Goal: Information Seeking & Learning: Learn about a topic

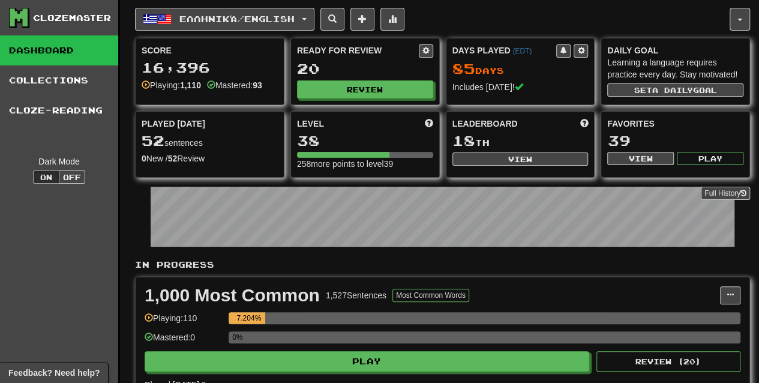
click at [92, 12] on div "Clozemaster" at bounding box center [72, 18] width 78 height 12
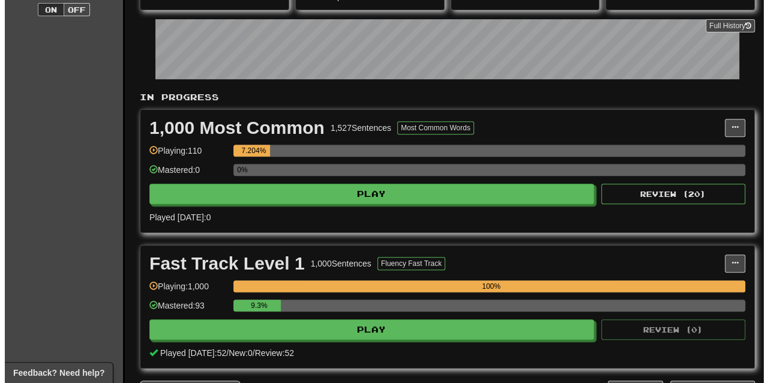
scroll to position [169, 0]
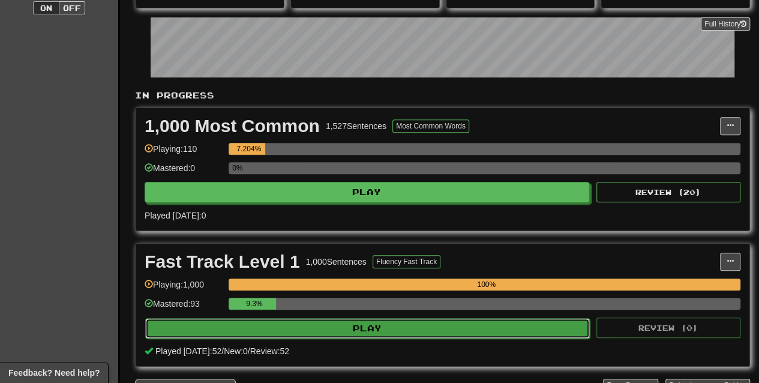
click at [403, 326] on button "Play" at bounding box center [367, 328] width 445 height 20
select select "**"
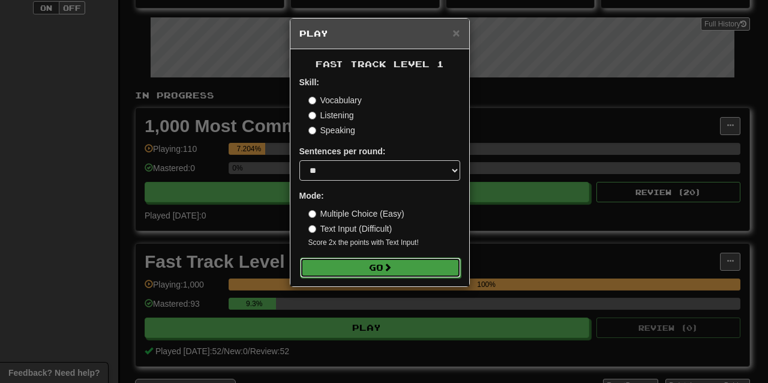
click at [390, 266] on span at bounding box center [387, 267] width 8 height 8
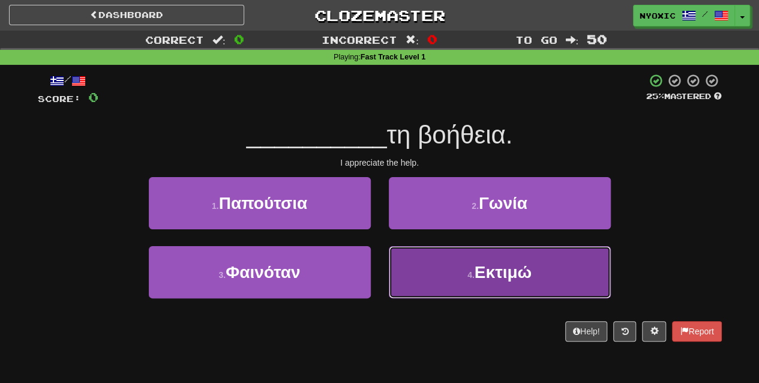
click at [501, 282] on button "4 . Εκτιμώ" at bounding box center [500, 272] width 222 height 52
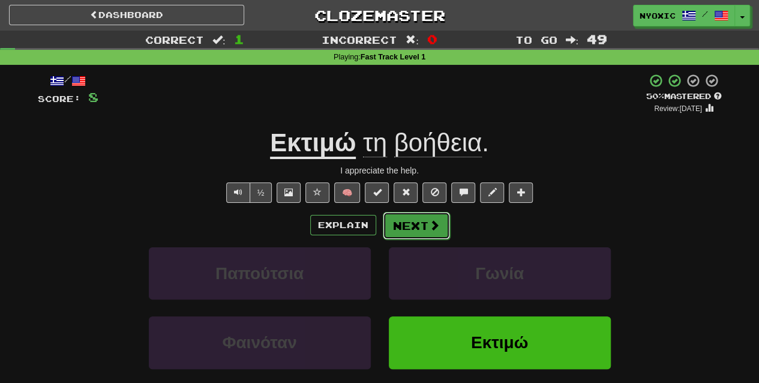
click at [435, 229] on span at bounding box center [434, 225] width 11 height 11
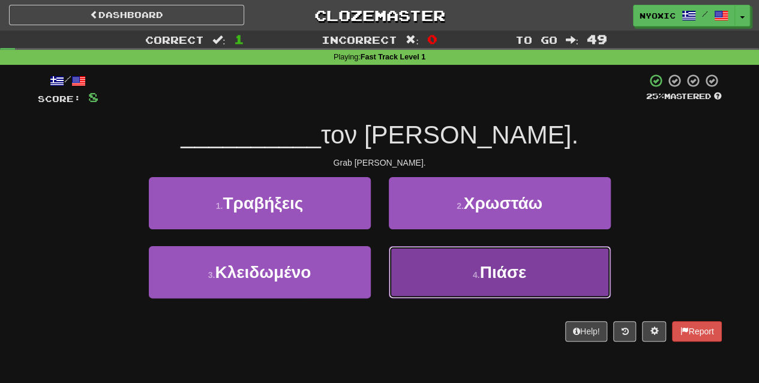
click at [451, 256] on button "4 . Πιάσε" at bounding box center [500, 272] width 222 height 52
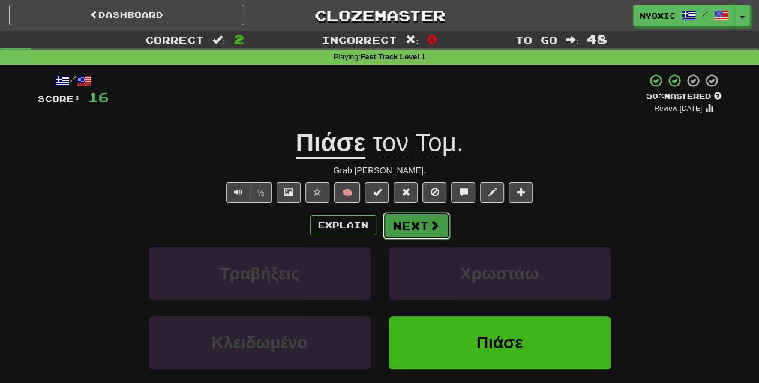
click at [434, 224] on span at bounding box center [434, 225] width 11 height 11
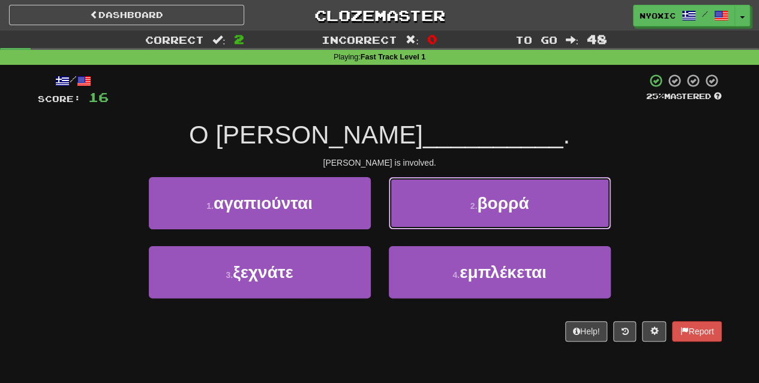
click at [434, 224] on button "2 . βορρά" at bounding box center [500, 203] width 222 height 52
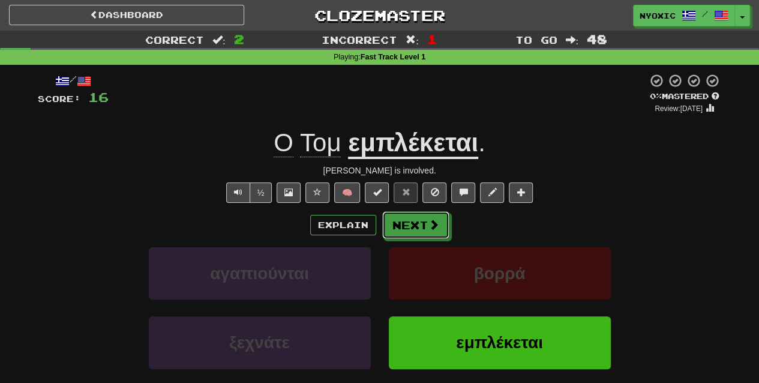
click at [434, 224] on span at bounding box center [433, 224] width 11 height 11
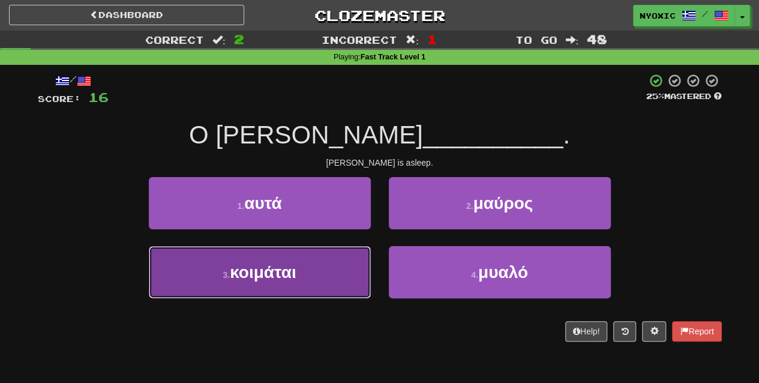
click at [367, 259] on button "3 . κοιμάται" at bounding box center [260, 272] width 222 height 52
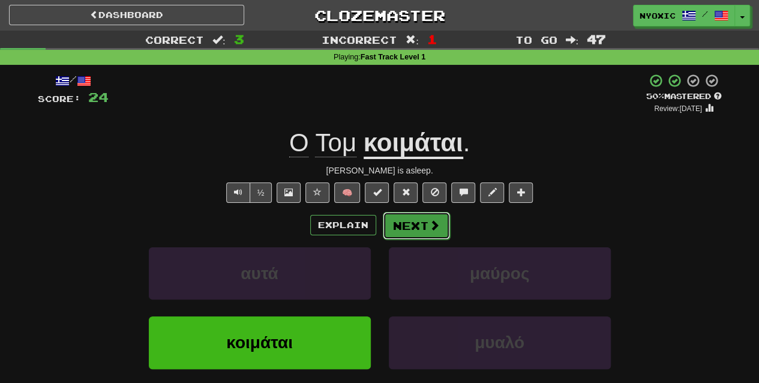
click at [397, 235] on button "Next" at bounding box center [416, 226] width 67 height 28
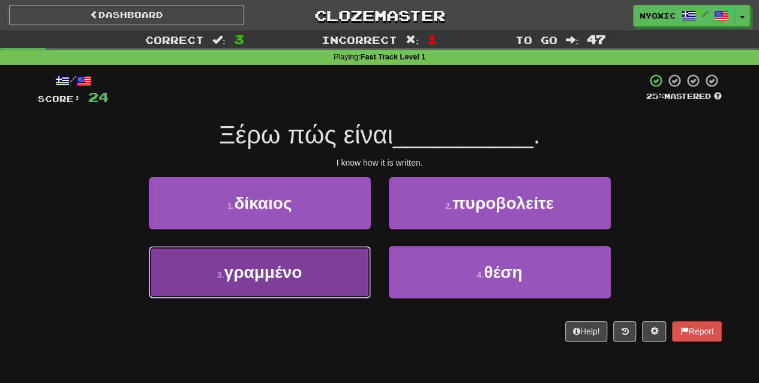
click at [362, 269] on button "3 . γραμμένο" at bounding box center [260, 272] width 222 height 52
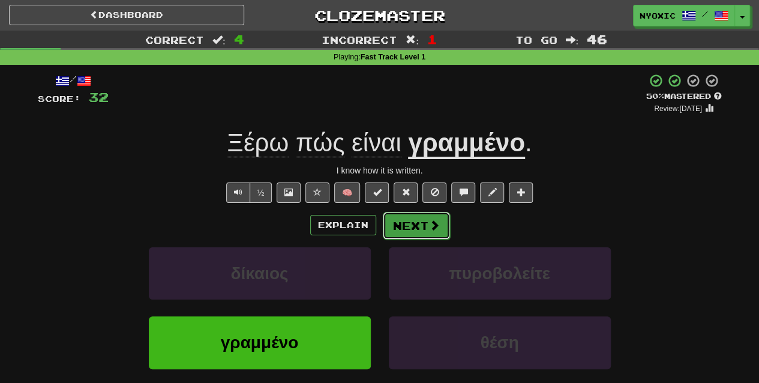
click at [398, 236] on button "Next" at bounding box center [416, 226] width 67 height 28
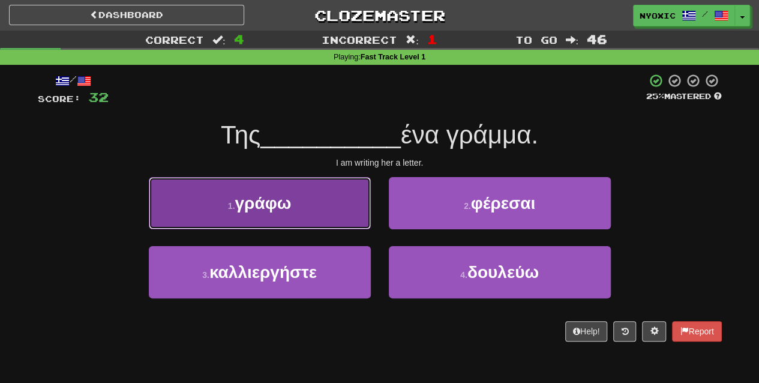
click at [337, 215] on button "1 . γράφω" at bounding box center [260, 203] width 222 height 52
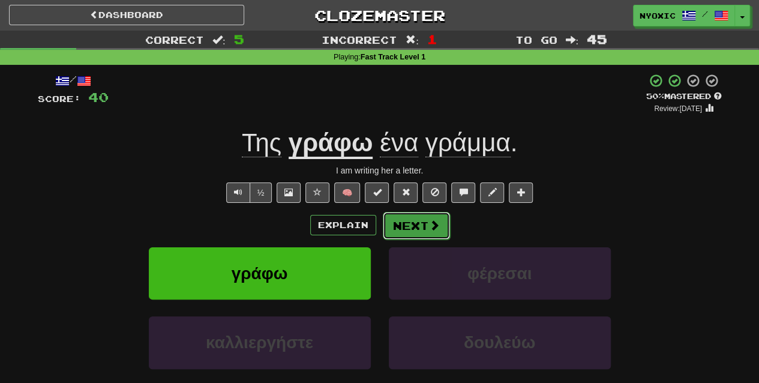
click at [406, 220] on button "Next" at bounding box center [416, 226] width 67 height 28
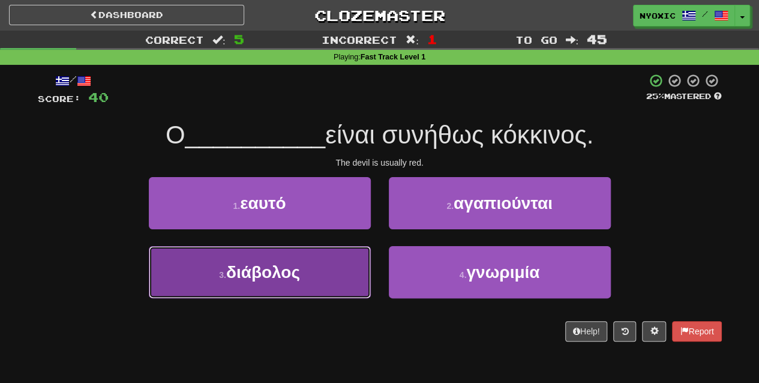
click at [311, 282] on button "3 . διάβολος" at bounding box center [260, 272] width 222 height 52
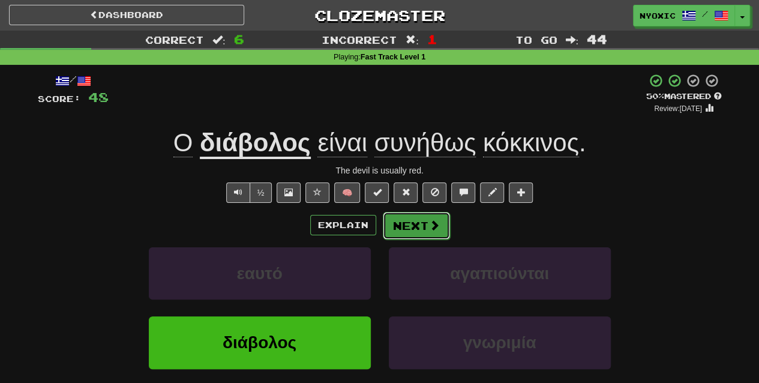
click at [396, 227] on button "Next" at bounding box center [416, 226] width 67 height 28
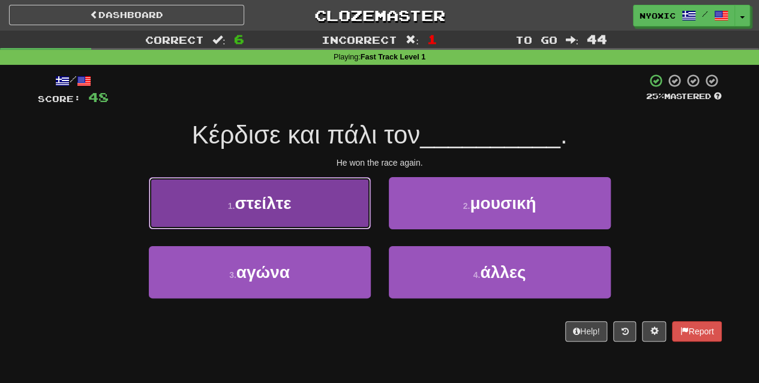
click at [324, 226] on button "1 . στείλτε" at bounding box center [260, 203] width 222 height 52
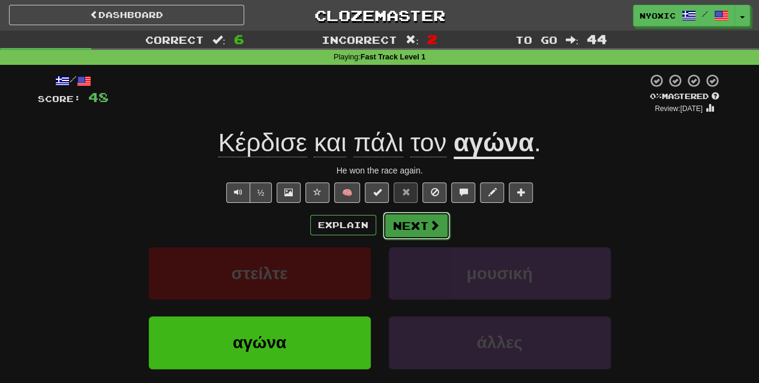
click at [396, 231] on button "Next" at bounding box center [416, 226] width 67 height 28
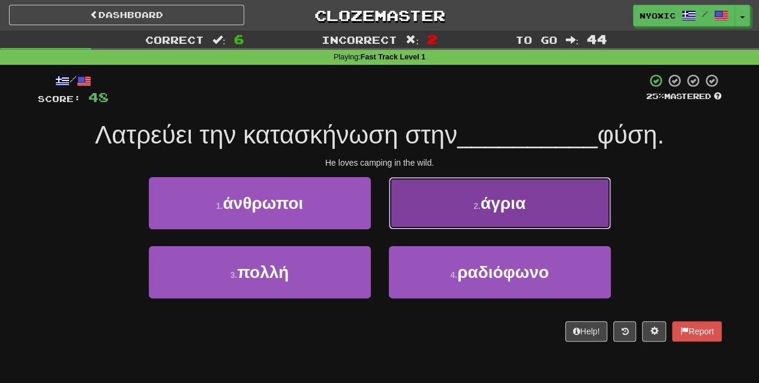
click at [496, 199] on span "άγρια" at bounding box center [503, 203] width 45 height 19
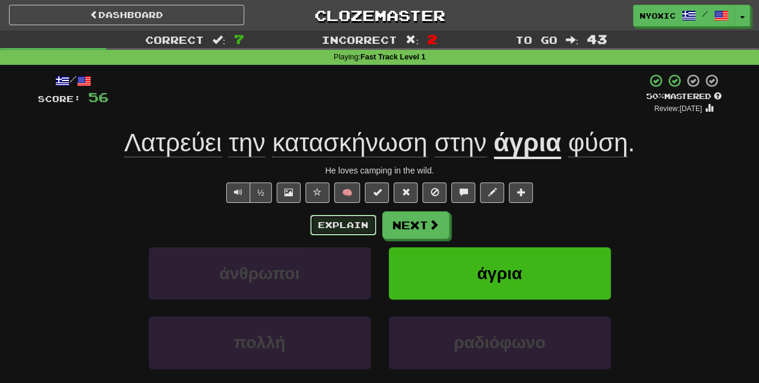
click at [359, 230] on button "Explain" at bounding box center [343, 225] width 66 height 20
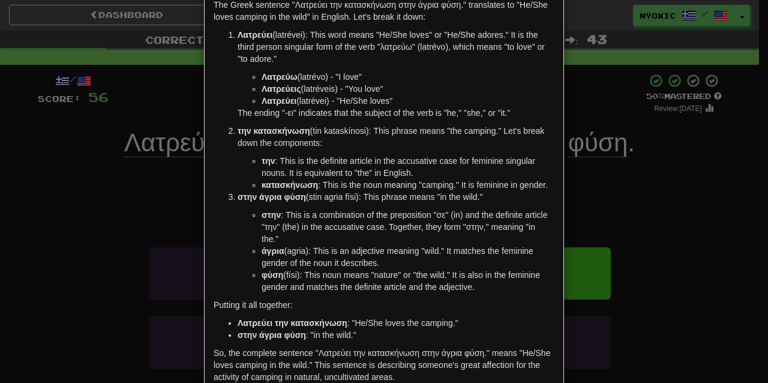
scroll to position [60, 0]
click at [565, 279] on div "× Explanation The Greek sentence "Λατρεύει την κατασκήνωση στην άγρια φύση." tr…" at bounding box center [384, 191] width 768 height 383
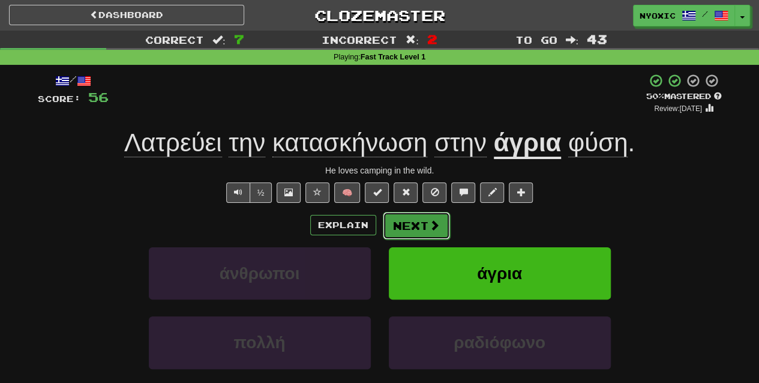
click at [426, 216] on button "Next" at bounding box center [416, 226] width 67 height 28
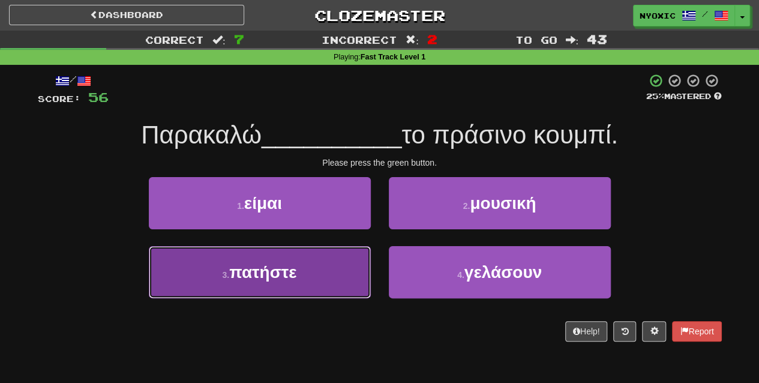
click at [345, 294] on button "3 . πατήστε" at bounding box center [260, 272] width 222 height 52
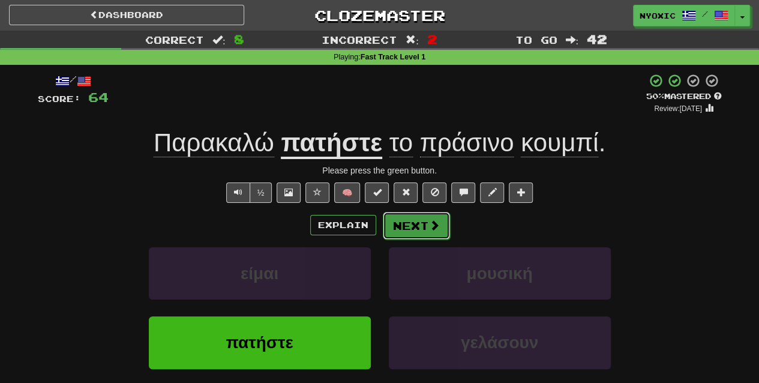
click at [443, 221] on button "Next" at bounding box center [416, 226] width 67 height 28
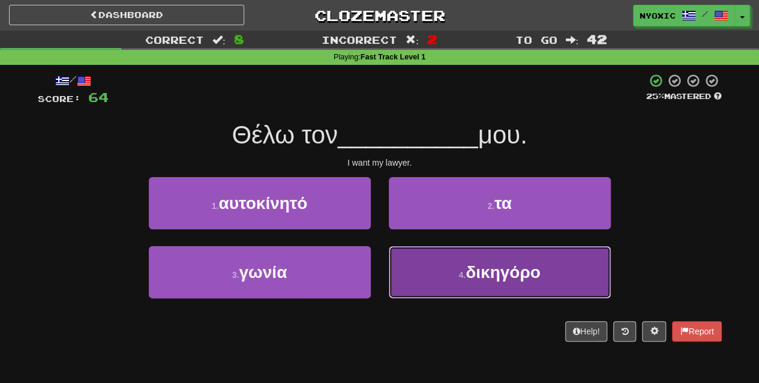
click at [451, 280] on button "4 . δικηγόρο" at bounding box center [500, 272] width 222 height 52
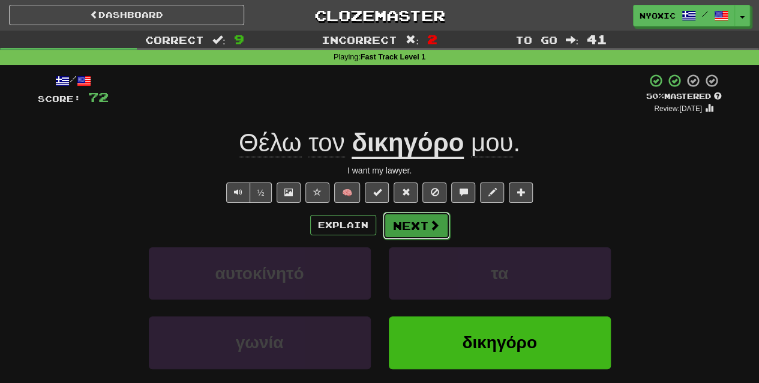
click at [429, 220] on span at bounding box center [434, 225] width 11 height 11
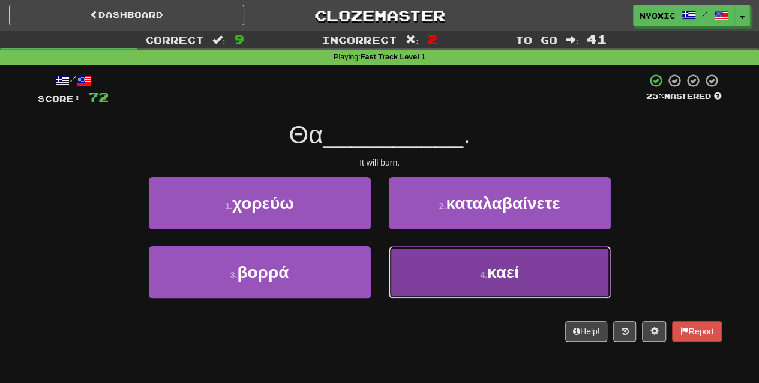
click at [460, 290] on button "4 . καεί" at bounding box center [500, 272] width 222 height 52
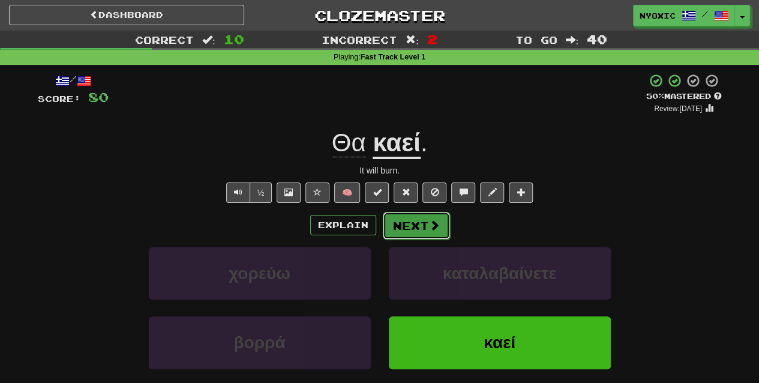
click at [438, 229] on span at bounding box center [434, 225] width 11 height 11
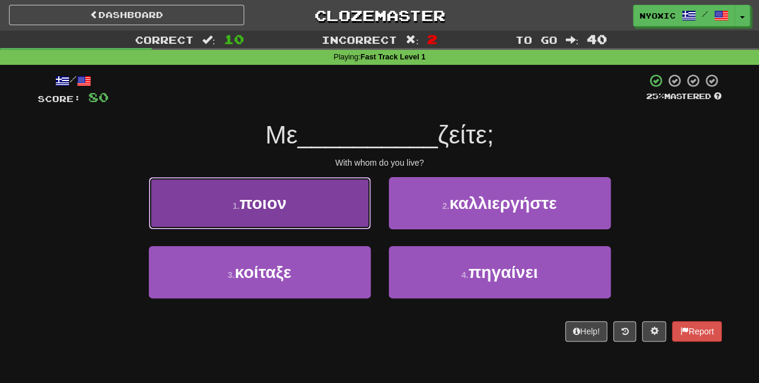
click at [350, 220] on button "1 . ποιον" at bounding box center [260, 203] width 222 height 52
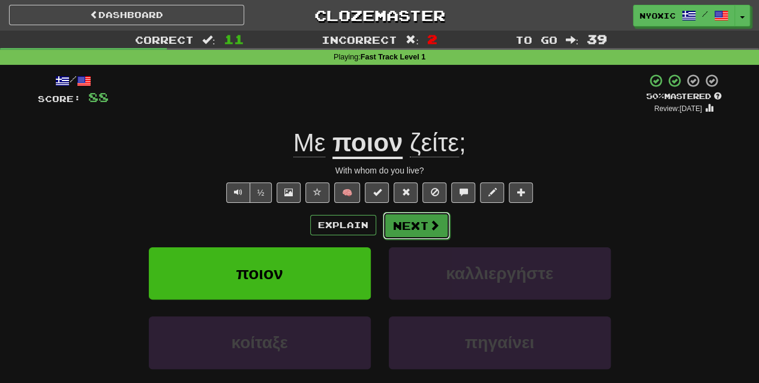
click at [406, 222] on button "Next" at bounding box center [416, 226] width 67 height 28
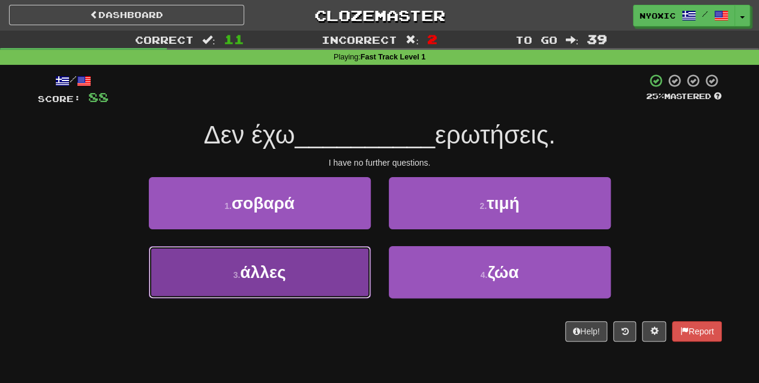
click at [337, 296] on button "3 . άλλες" at bounding box center [260, 272] width 222 height 52
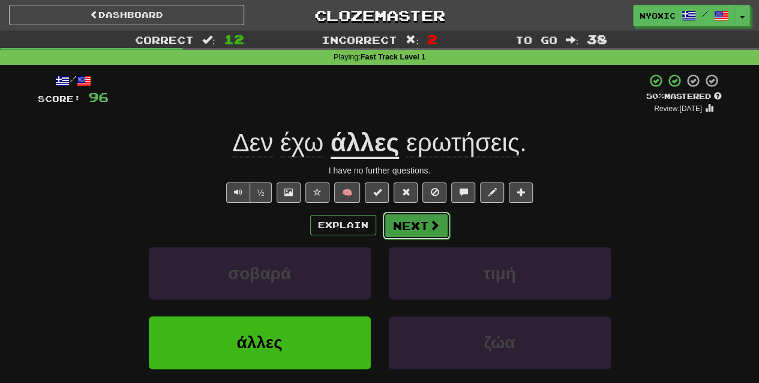
click at [432, 220] on span at bounding box center [434, 225] width 11 height 11
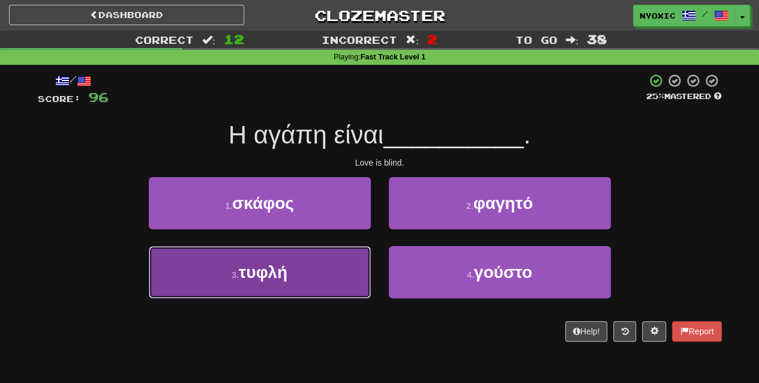
click at [331, 248] on button "3 . τυφλή" at bounding box center [260, 272] width 222 height 52
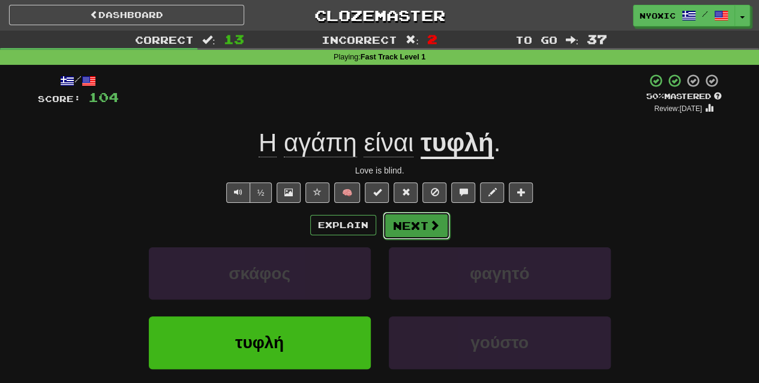
click at [422, 223] on button "Next" at bounding box center [416, 226] width 67 height 28
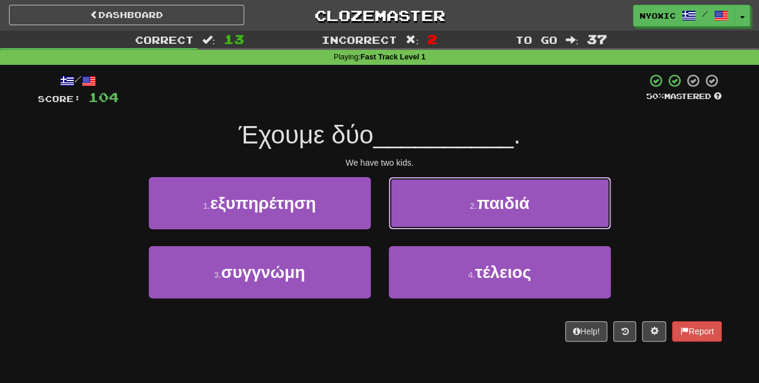
click at [422, 223] on button "2 . παιδιά" at bounding box center [500, 203] width 222 height 52
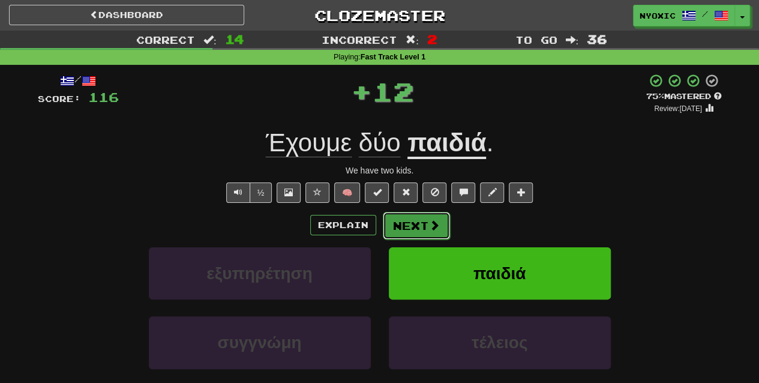
click at [422, 220] on button "Next" at bounding box center [416, 226] width 67 height 28
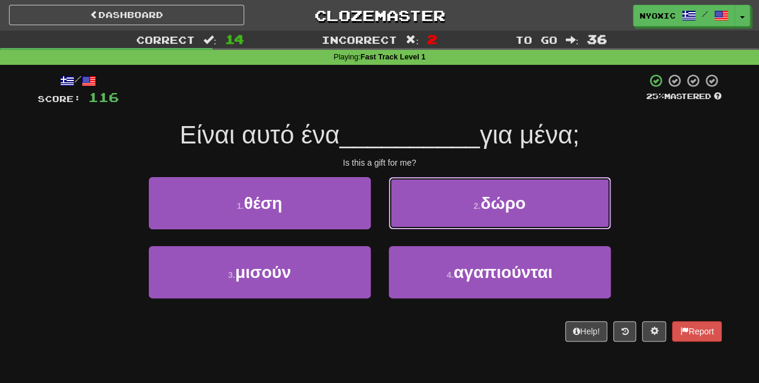
click at [422, 220] on button "2 . δώρο" at bounding box center [500, 203] width 222 height 52
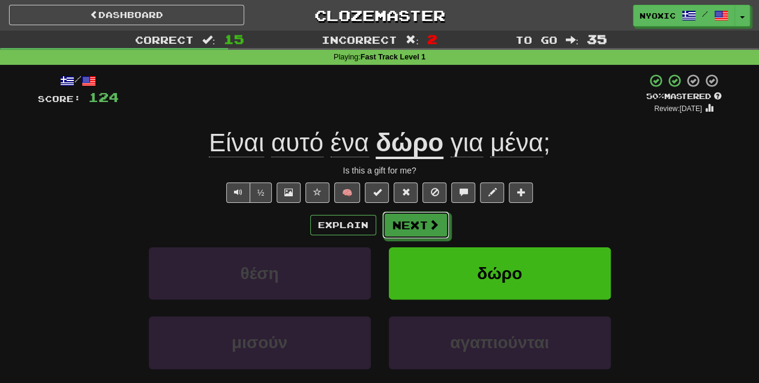
click at [422, 220] on button "Next" at bounding box center [415, 225] width 67 height 28
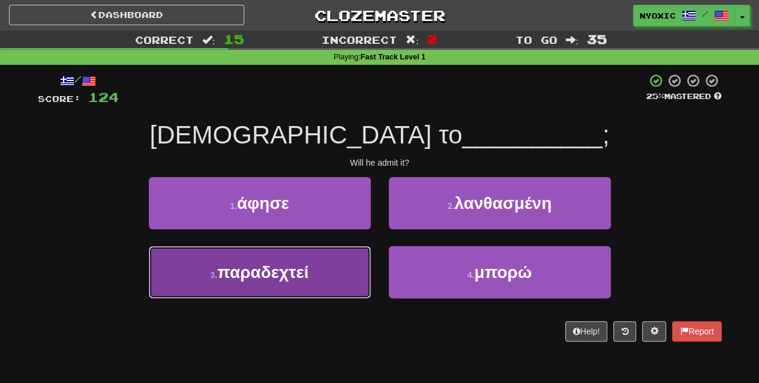
click at [337, 264] on button "3 . παραδεχτεί" at bounding box center [260, 272] width 222 height 52
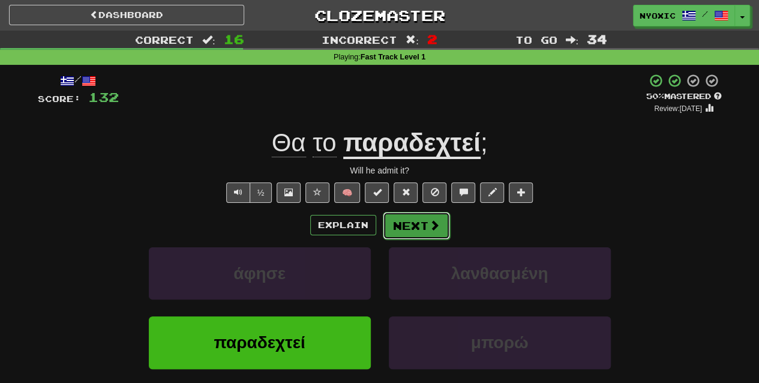
click at [438, 222] on span at bounding box center [434, 225] width 11 height 11
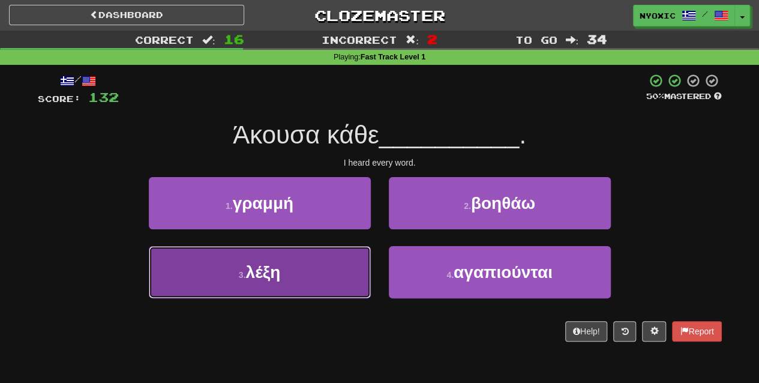
click at [349, 287] on button "3 . λέξη" at bounding box center [260, 272] width 222 height 52
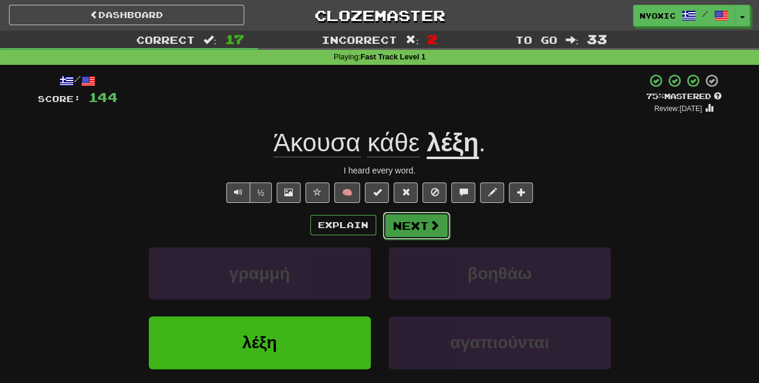
click at [416, 224] on button "Next" at bounding box center [416, 226] width 67 height 28
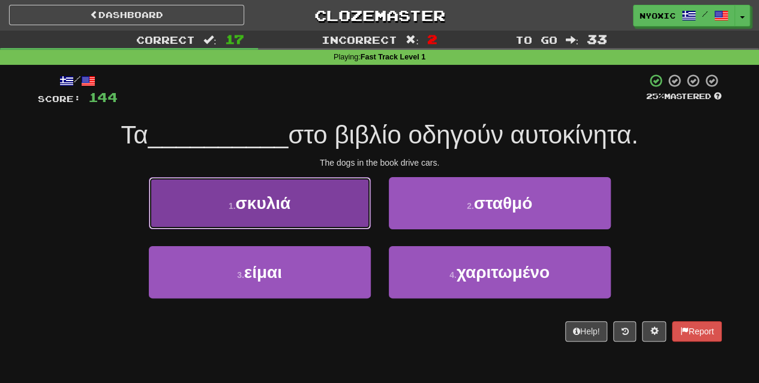
click at [328, 222] on button "1 . σκυλιά" at bounding box center [260, 203] width 222 height 52
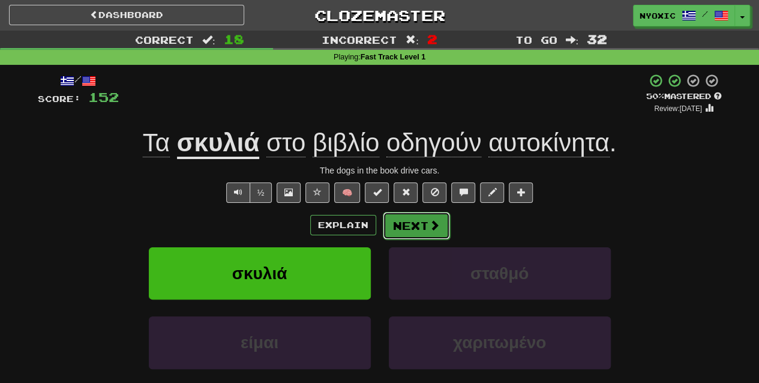
click at [430, 229] on span at bounding box center [434, 225] width 11 height 11
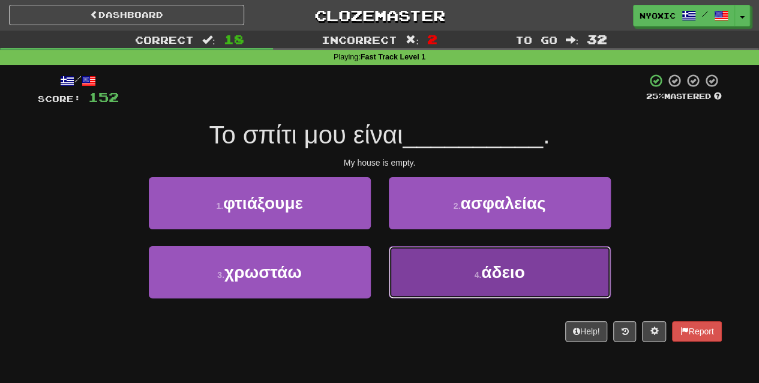
click at [443, 274] on button "4 . άδειο" at bounding box center [500, 272] width 222 height 52
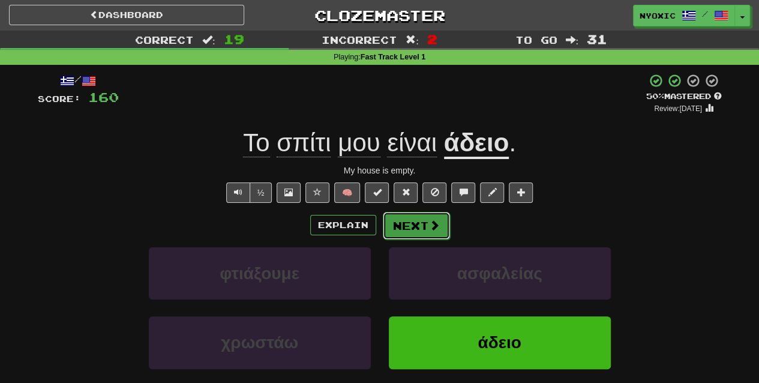
click at [429, 233] on button "Next" at bounding box center [416, 226] width 67 height 28
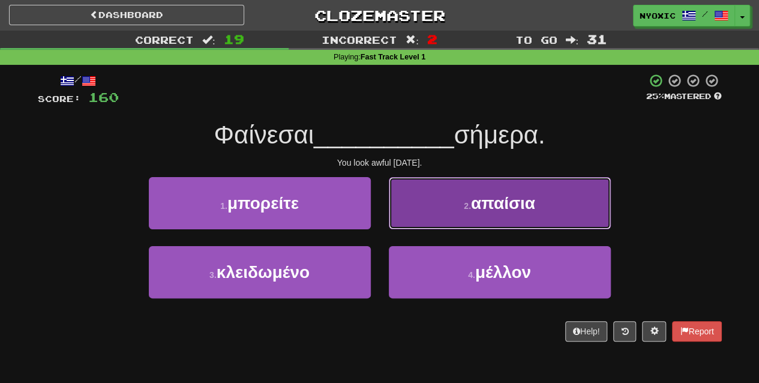
click at [496, 203] on span "απαίσια" at bounding box center [503, 203] width 64 height 19
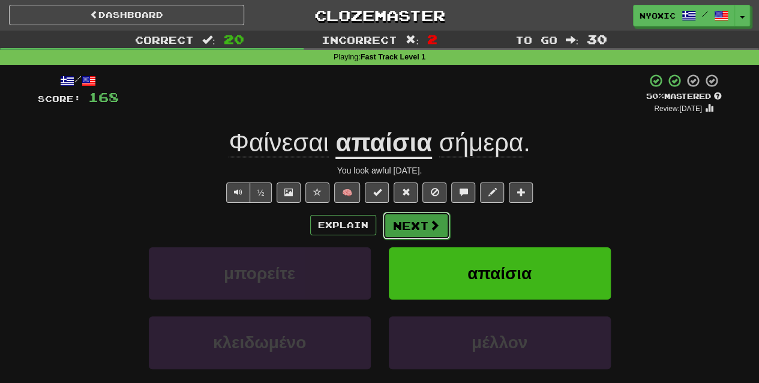
click at [431, 220] on span at bounding box center [434, 225] width 11 height 11
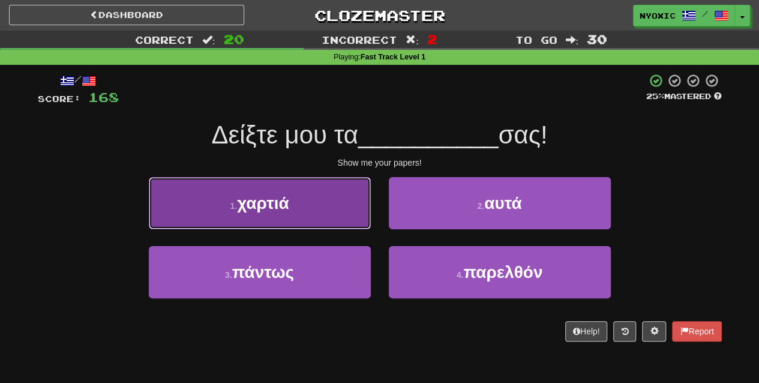
click at [293, 211] on button "1 . χαρτιά" at bounding box center [260, 203] width 222 height 52
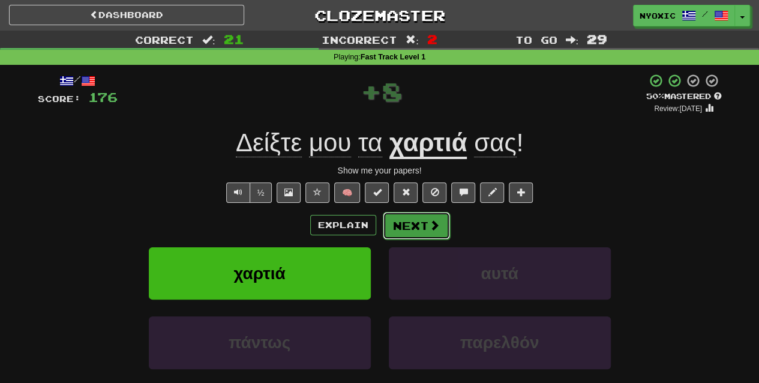
click at [409, 224] on button "Next" at bounding box center [416, 226] width 67 height 28
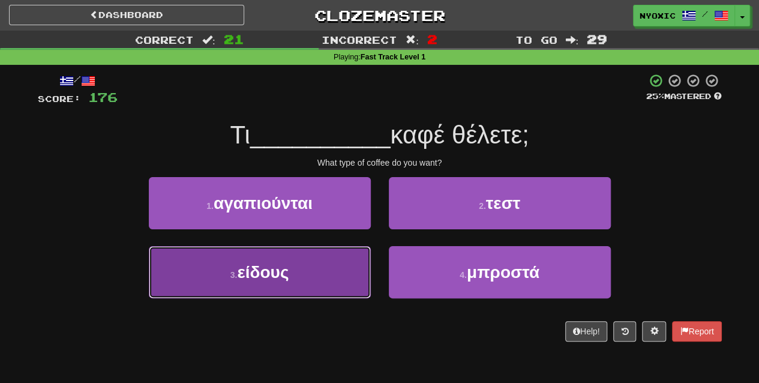
click at [317, 287] on button "3 . είδους" at bounding box center [260, 272] width 222 height 52
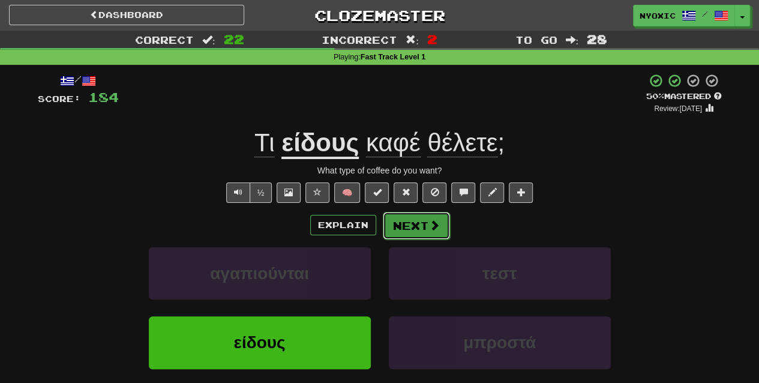
click at [415, 217] on button "Next" at bounding box center [416, 226] width 67 height 28
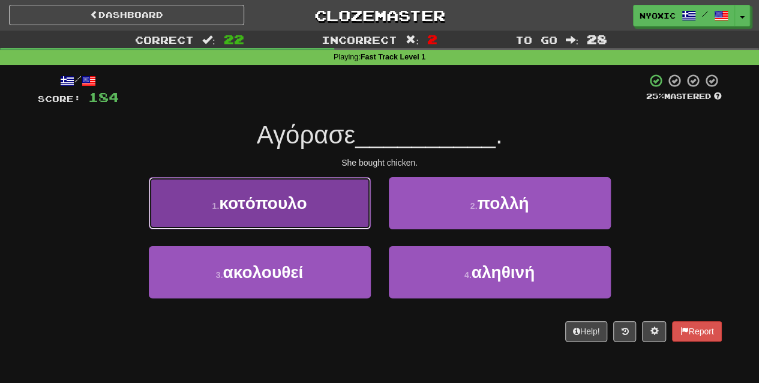
click at [330, 228] on button "1 . κοτόπουλο" at bounding box center [260, 203] width 222 height 52
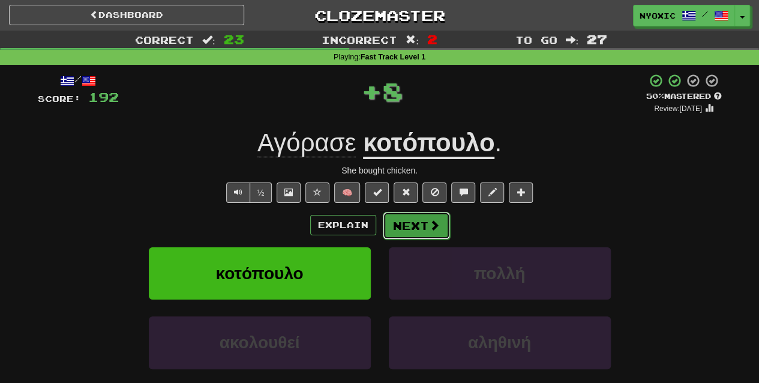
click at [416, 236] on button "Next" at bounding box center [416, 226] width 67 height 28
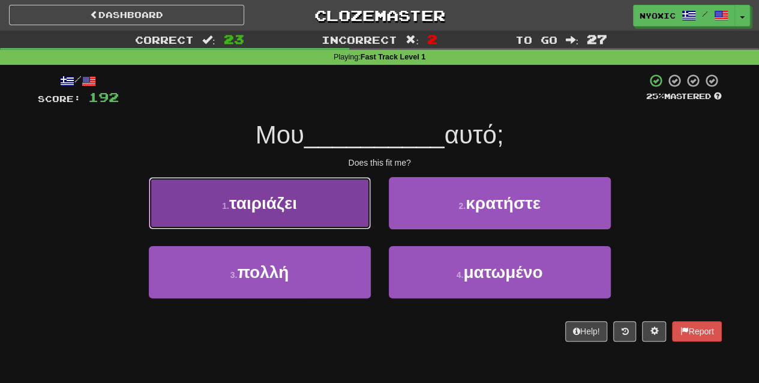
click at [320, 206] on button "1 . ταιριάζει" at bounding box center [260, 203] width 222 height 52
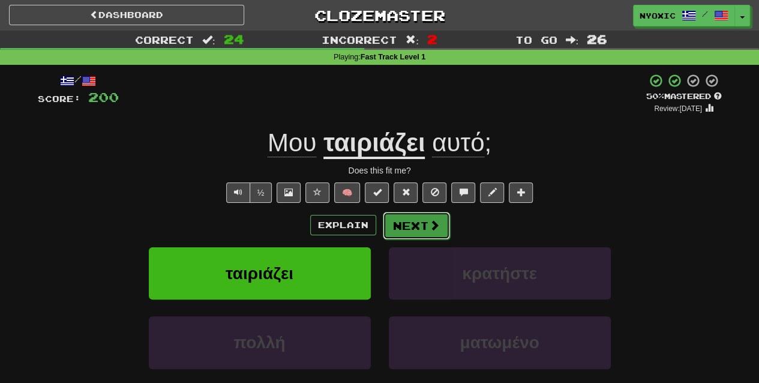
click at [433, 220] on span at bounding box center [434, 225] width 11 height 11
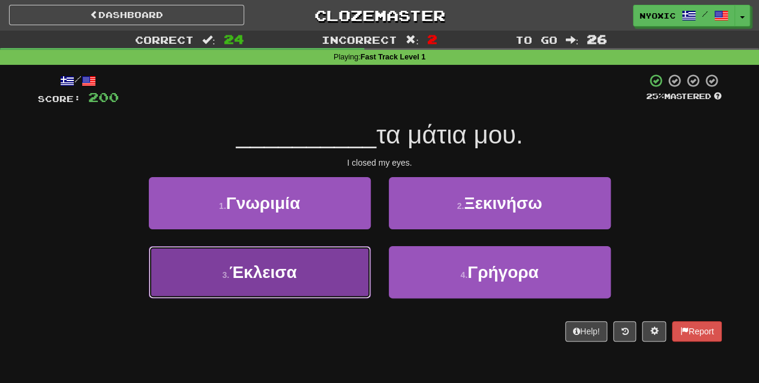
click at [293, 246] on button "3 . Έκλεισα" at bounding box center [260, 272] width 222 height 52
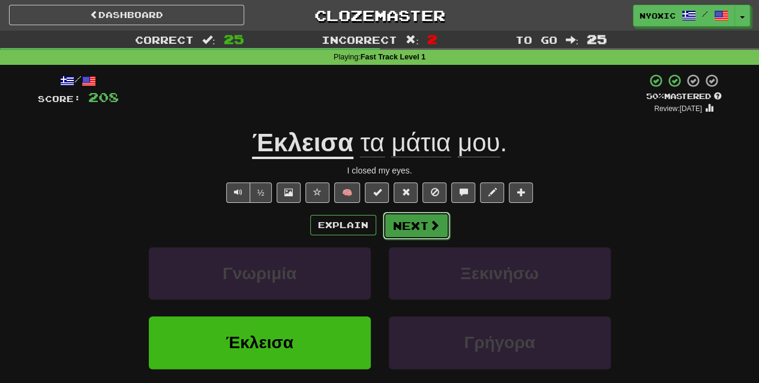
click at [426, 220] on button "Next" at bounding box center [416, 226] width 67 height 28
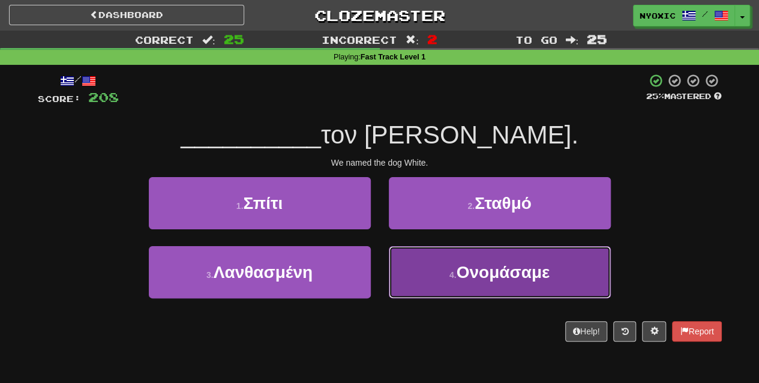
click at [449, 247] on button "4 . Ονομάσαμε" at bounding box center [500, 272] width 222 height 52
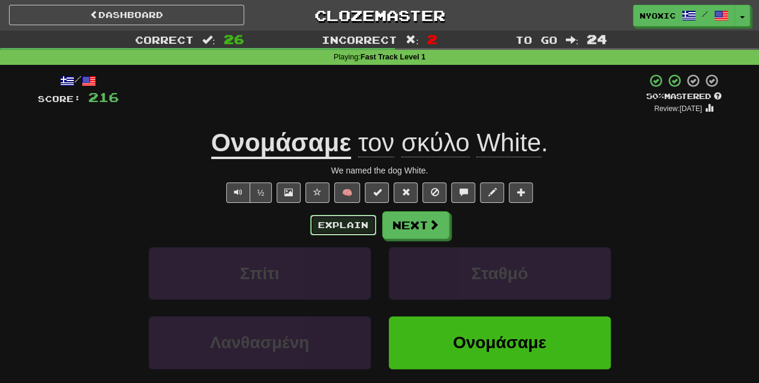
click at [374, 226] on button "Explain" at bounding box center [343, 225] width 66 height 20
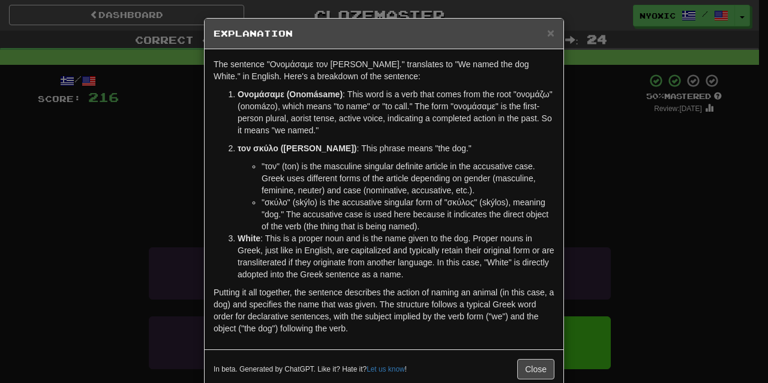
click at [606, 210] on div "× Explanation The sentence "Ονομάσαμε τον [PERSON_NAME]." translates to "We nam…" at bounding box center [384, 191] width 768 height 383
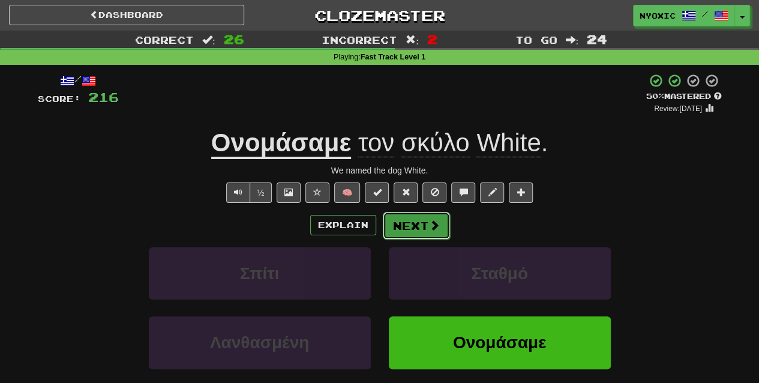
click at [420, 227] on button "Next" at bounding box center [416, 226] width 67 height 28
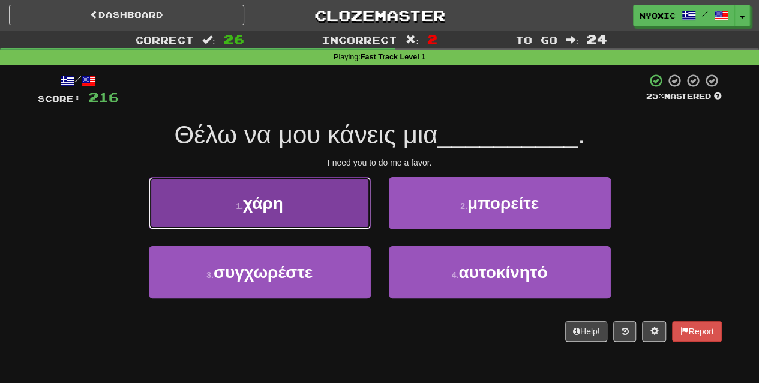
click at [305, 215] on button "1 . [PERSON_NAME]" at bounding box center [260, 203] width 222 height 52
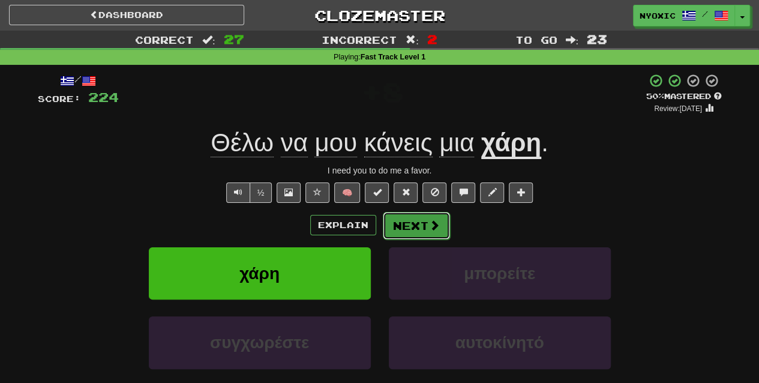
click at [403, 220] on button "Next" at bounding box center [416, 226] width 67 height 28
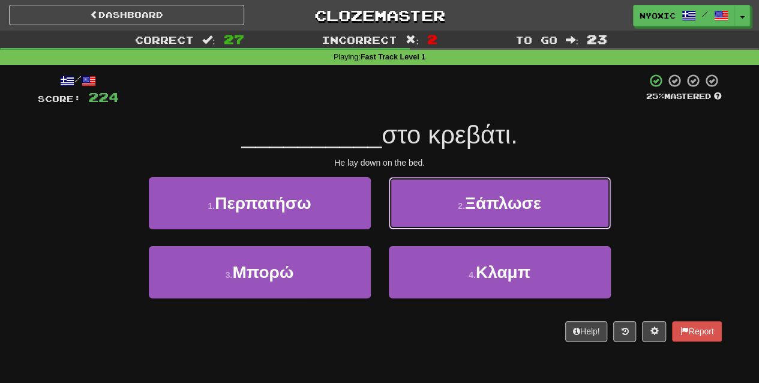
click at [403, 220] on button "2 . Ξάπλωσε" at bounding box center [500, 203] width 222 height 52
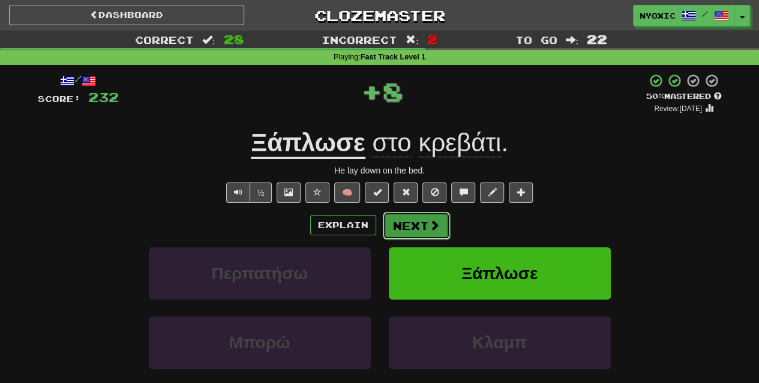
click at [432, 215] on button "Next" at bounding box center [416, 226] width 67 height 28
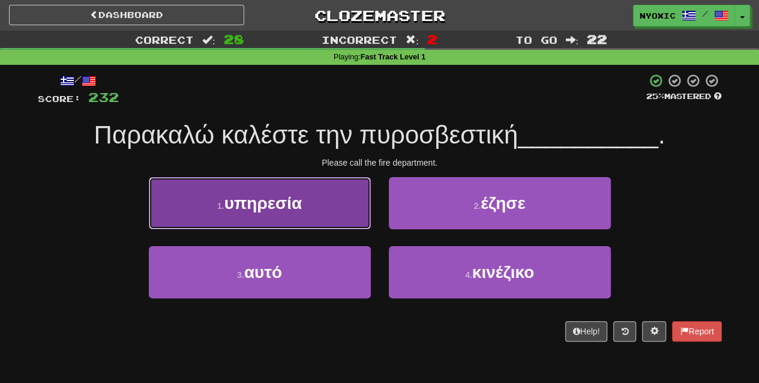
click at [334, 203] on button "1 . υπηρεσία" at bounding box center [260, 203] width 222 height 52
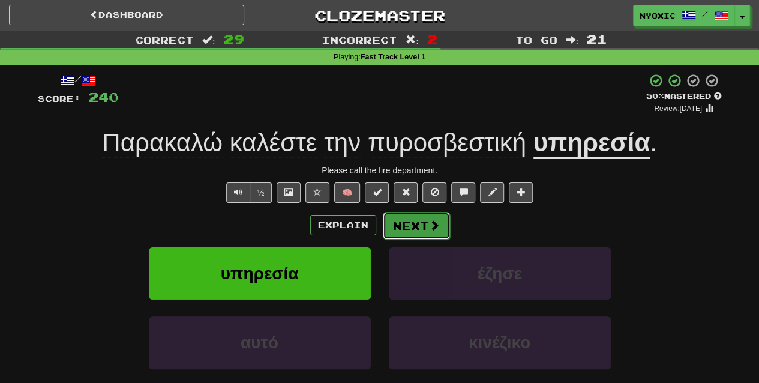
click at [414, 217] on button "Next" at bounding box center [416, 226] width 67 height 28
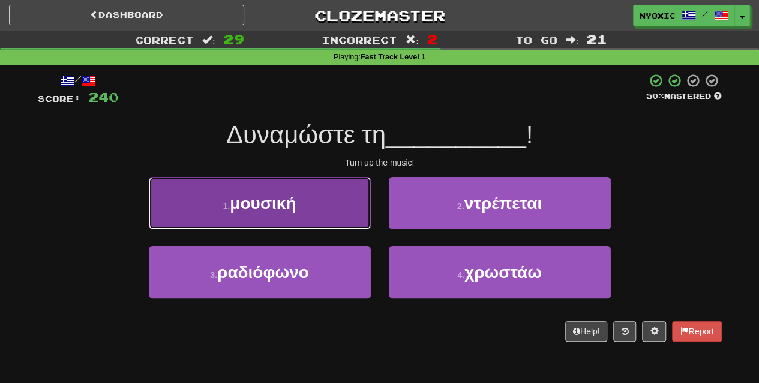
click at [340, 209] on button "1 . μουσική" at bounding box center [260, 203] width 222 height 52
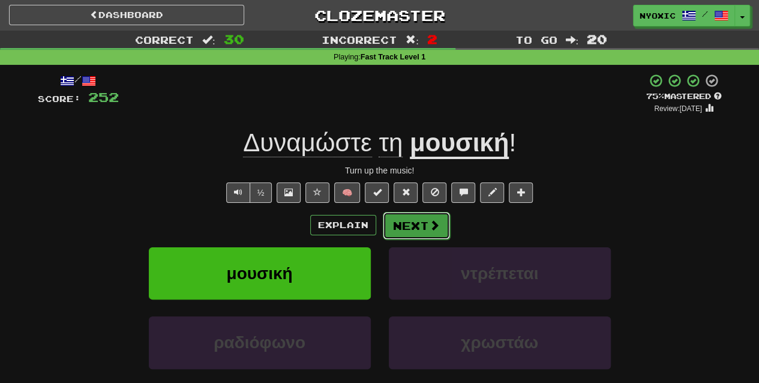
click at [419, 227] on button "Next" at bounding box center [416, 226] width 67 height 28
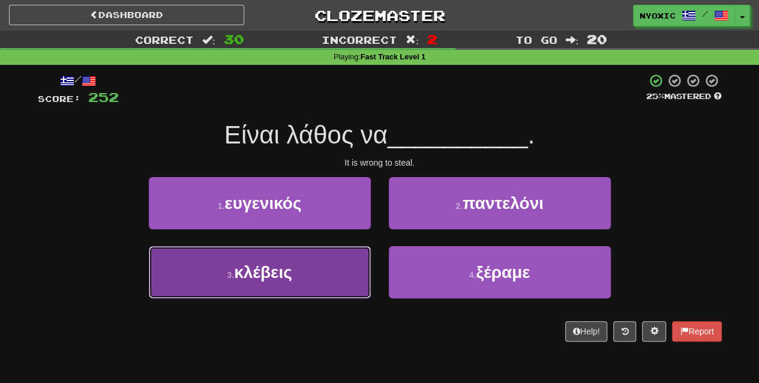
click at [313, 274] on button "3 . κλέβεις" at bounding box center [260, 272] width 222 height 52
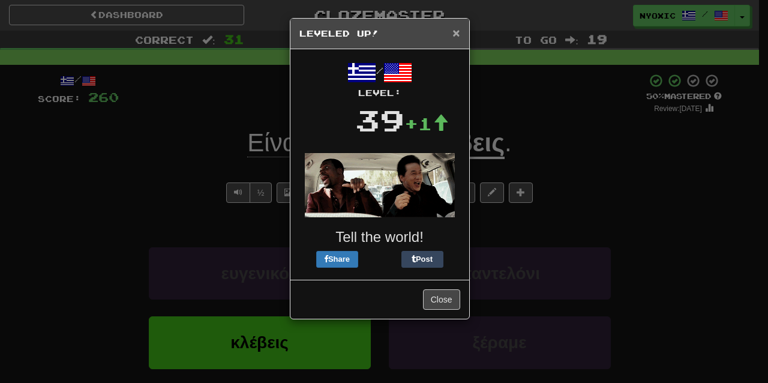
click at [457, 28] on span "×" at bounding box center [455, 33] width 7 height 14
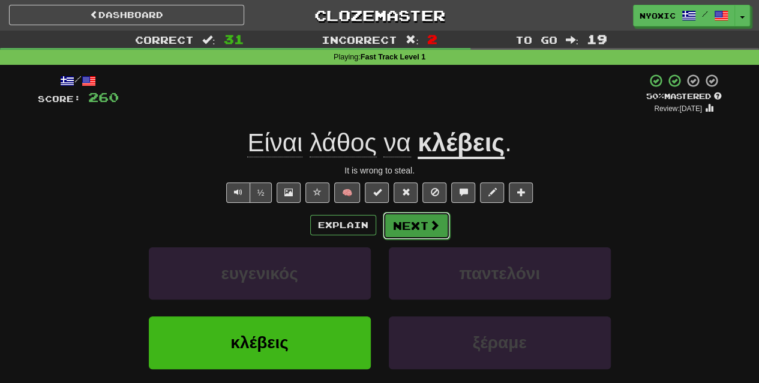
click at [416, 227] on button "Next" at bounding box center [416, 226] width 67 height 28
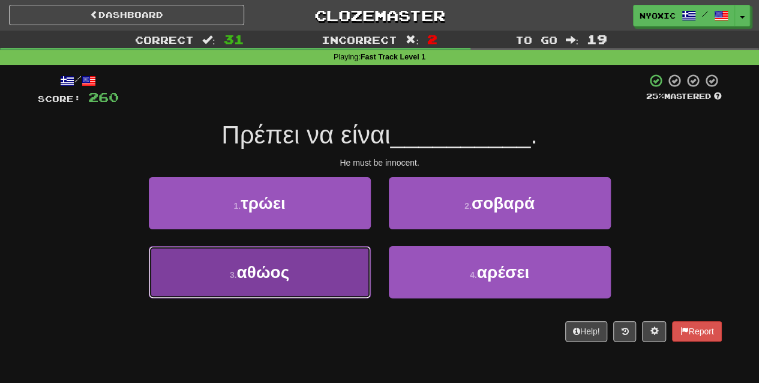
click at [323, 266] on button "3 . αθώος" at bounding box center [260, 272] width 222 height 52
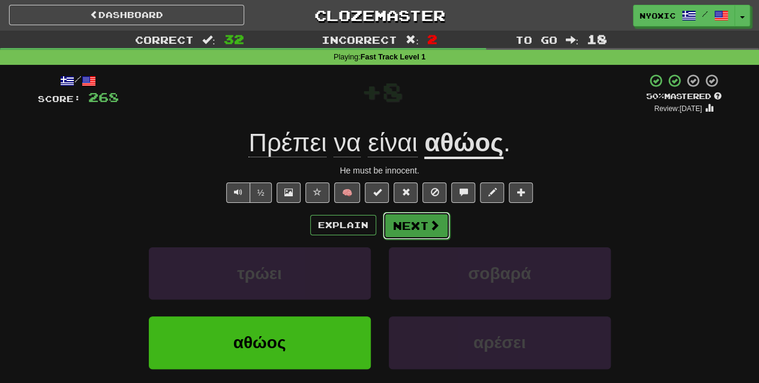
click at [418, 221] on button "Next" at bounding box center [416, 226] width 67 height 28
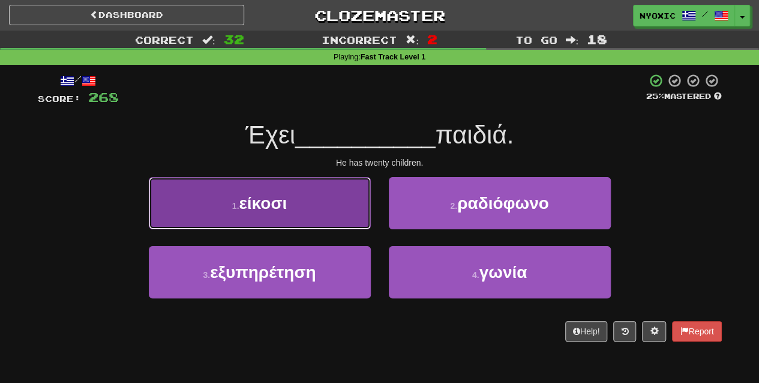
click at [322, 204] on button "1 . είκοσι" at bounding box center [260, 203] width 222 height 52
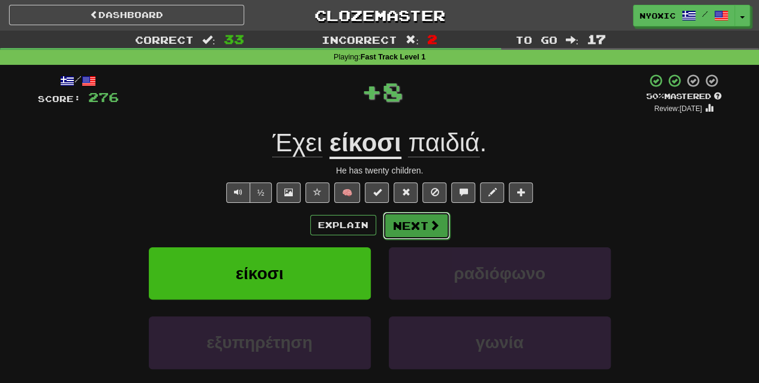
click at [425, 221] on button "Next" at bounding box center [416, 226] width 67 height 28
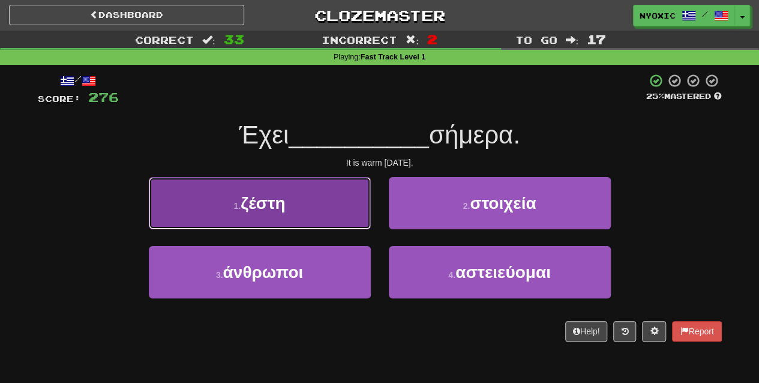
click at [334, 199] on button "1 . ζέστη" at bounding box center [260, 203] width 222 height 52
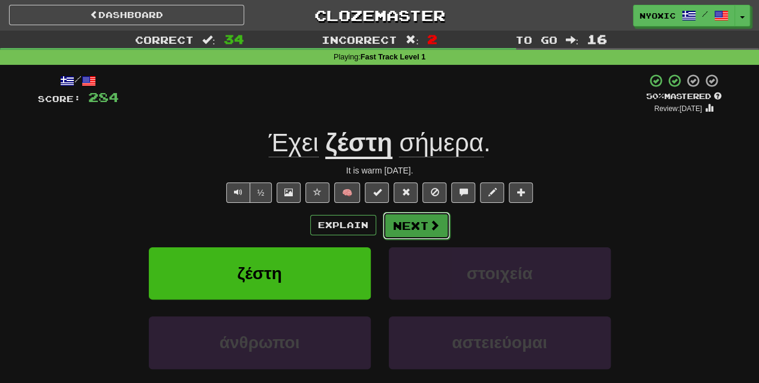
click at [430, 227] on span at bounding box center [434, 225] width 11 height 11
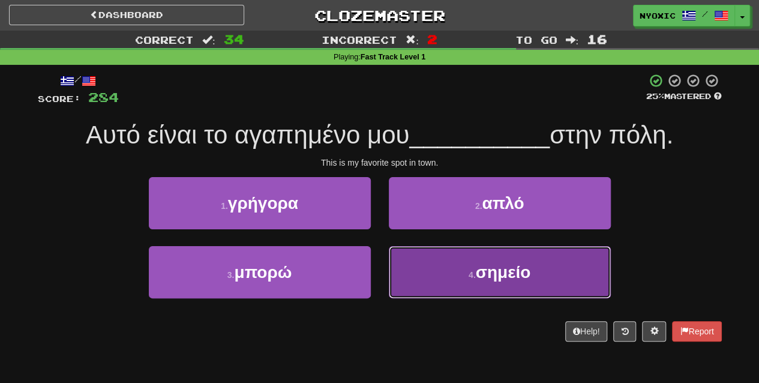
click at [466, 286] on button "4 . σημείο" at bounding box center [500, 272] width 222 height 52
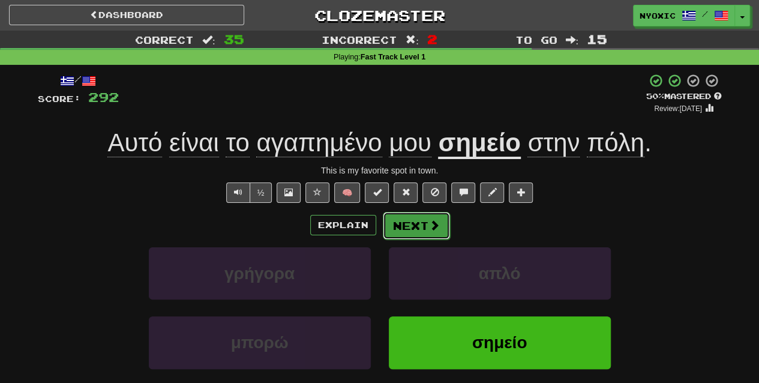
click at [443, 220] on button "Next" at bounding box center [416, 226] width 67 height 28
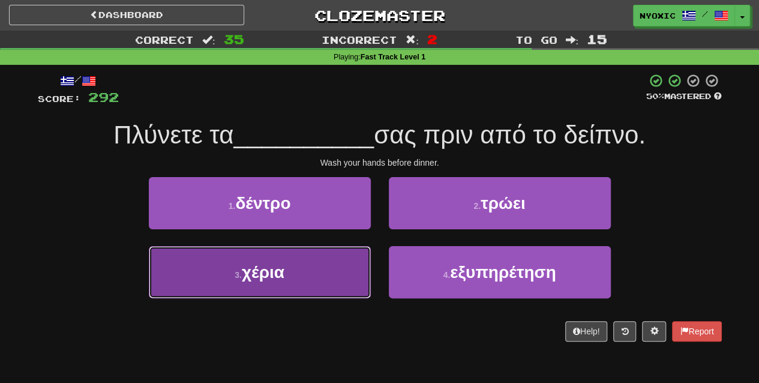
click at [321, 275] on button "3 . χέρια" at bounding box center [260, 272] width 222 height 52
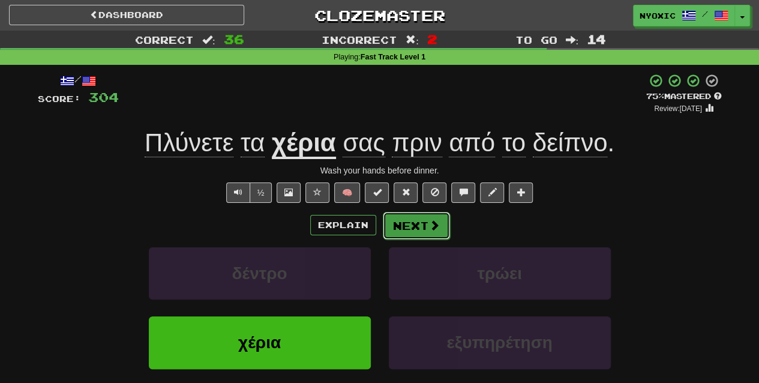
click at [418, 221] on button "Next" at bounding box center [416, 226] width 67 height 28
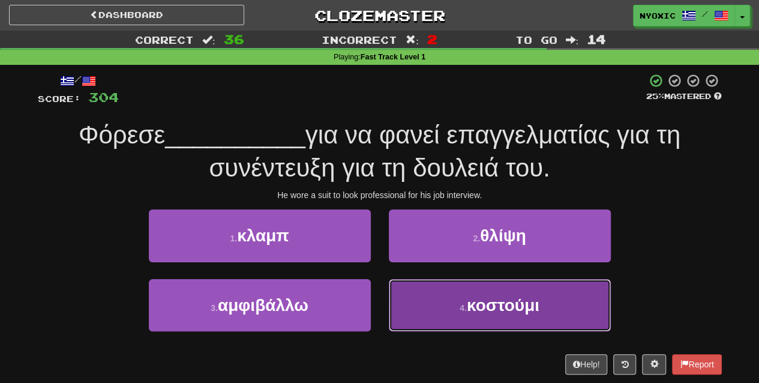
click at [439, 303] on button "4 . κοστούμι" at bounding box center [500, 305] width 222 height 52
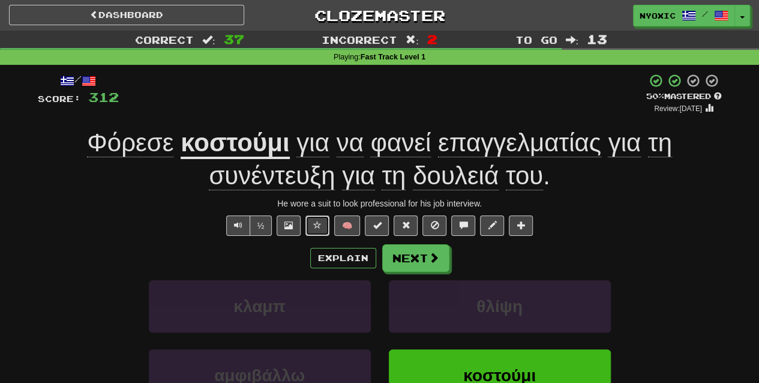
click at [319, 231] on button at bounding box center [317, 225] width 24 height 20
click at [330, 254] on button "Explain" at bounding box center [343, 258] width 66 height 20
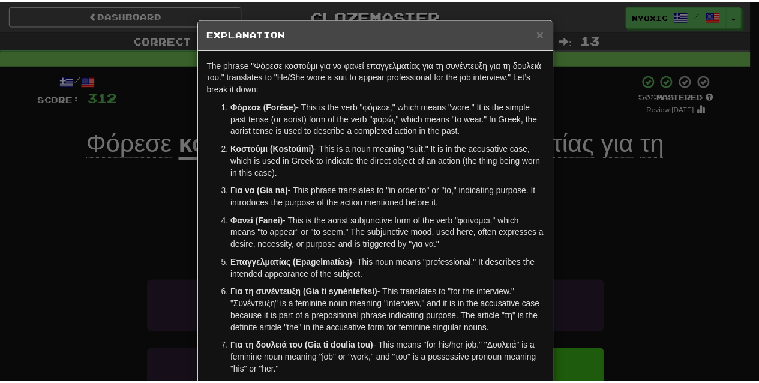
scroll to position [131, 0]
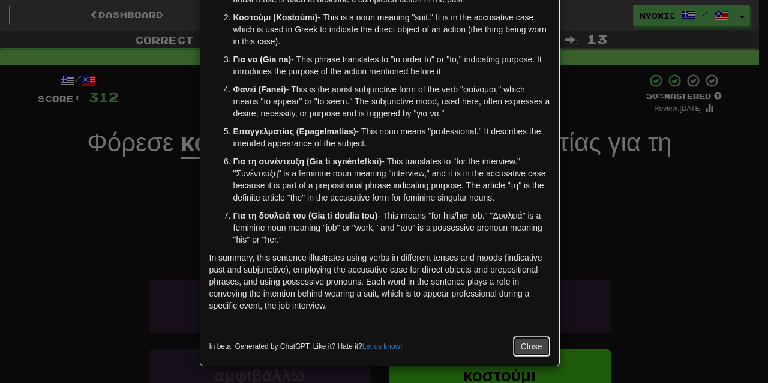
click at [525, 342] on button "Close" at bounding box center [531, 346] width 37 height 20
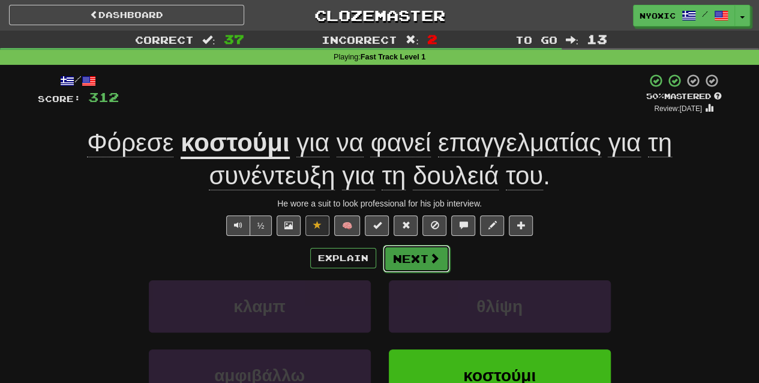
click at [431, 257] on span at bounding box center [434, 258] width 11 height 11
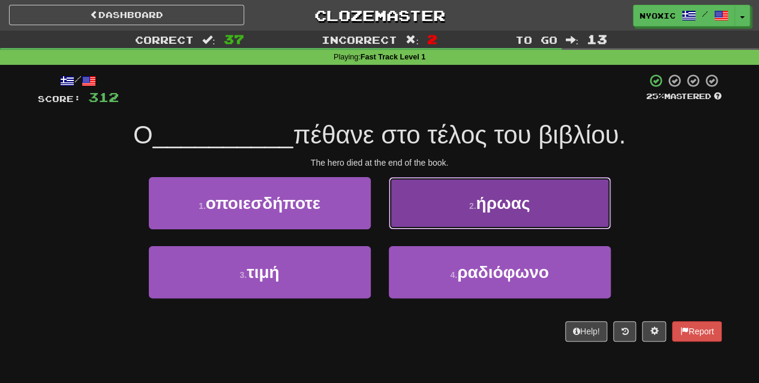
click at [502, 185] on button "2 . ήρωας" at bounding box center [500, 203] width 222 height 52
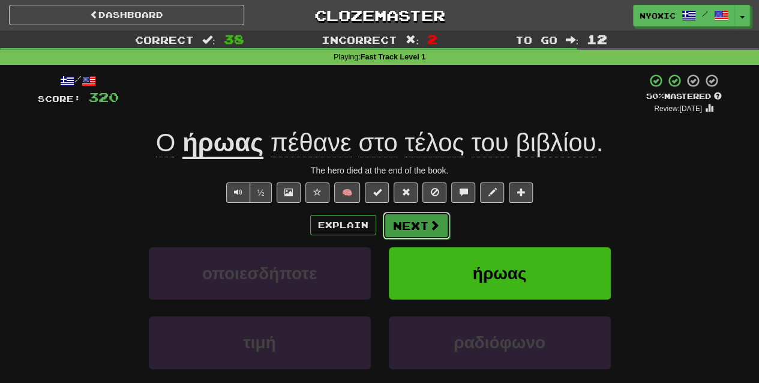
click at [440, 224] on button "Next" at bounding box center [416, 226] width 67 height 28
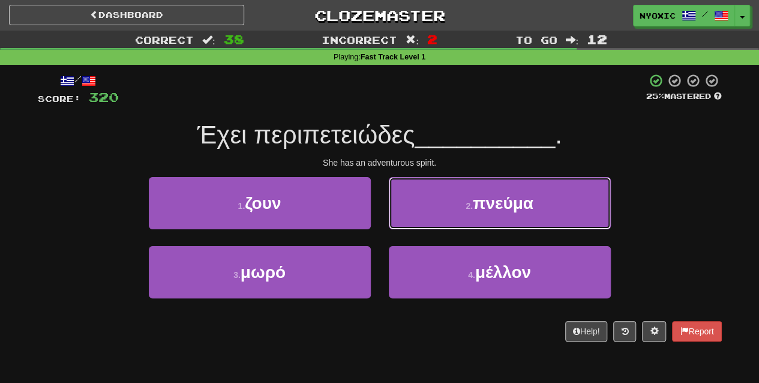
click at [440, 224] on button "2 . πνεύμα" at bounding box center [500, 203] width 222 height 52
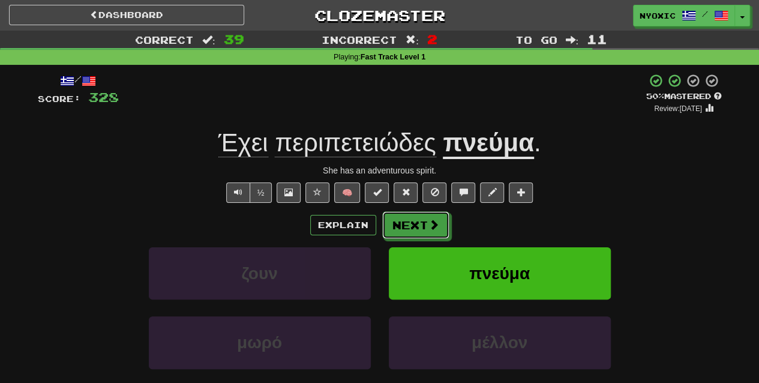
click at [440, 224] on button "Next" at bounding box center [415, 225] width 67 height 28
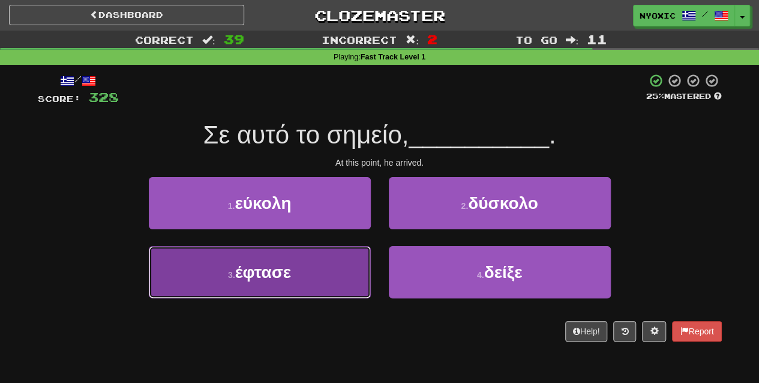
click at [336, 277] on button "3 . έφτασε" at bounding box center [260, 272] width 222 height 52
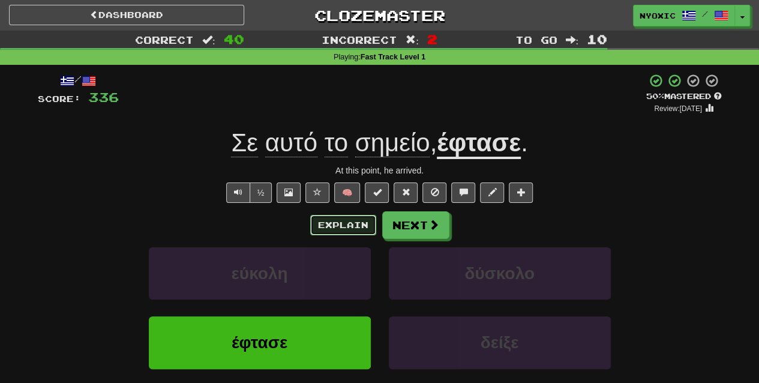
click at [362, 232] on button "Explain" at bounding box center [343, 225] width 66 height 20
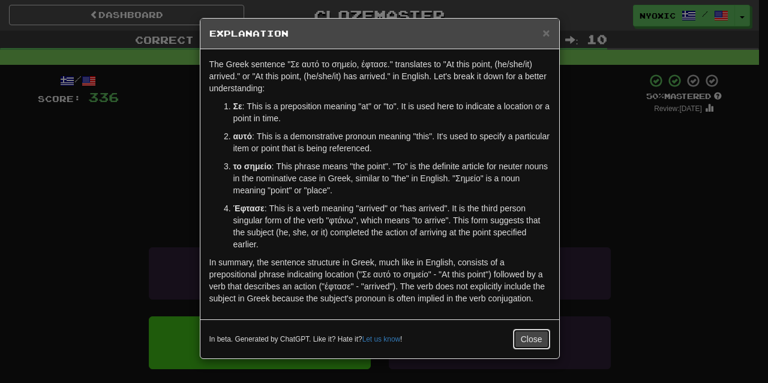
click at [538, 337] on button "Close" at bounding box center [531, 339] width 37 height 20
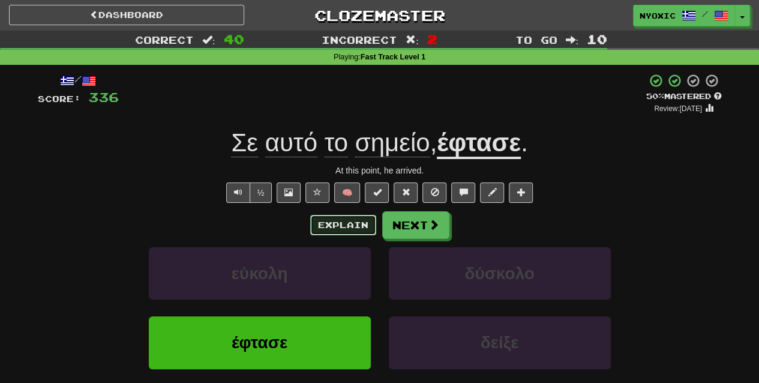
click at [355, 230] on button "Explain" at bounding box center [343, 225] width 66 height 20
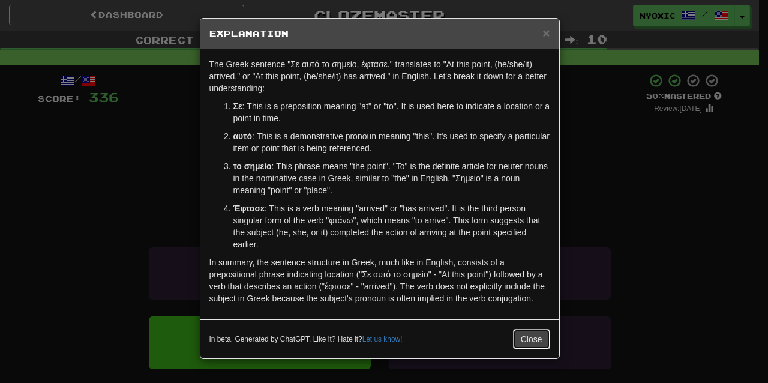
click at [519, 330] on button "Close" at bounding box center [531, 339] width 37 height 20
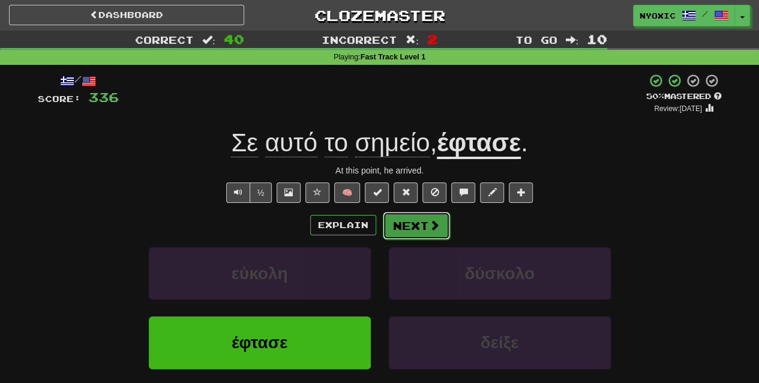
click at [413, 229] on button "Next" at bounding box center [416, 226] width 67 height 28
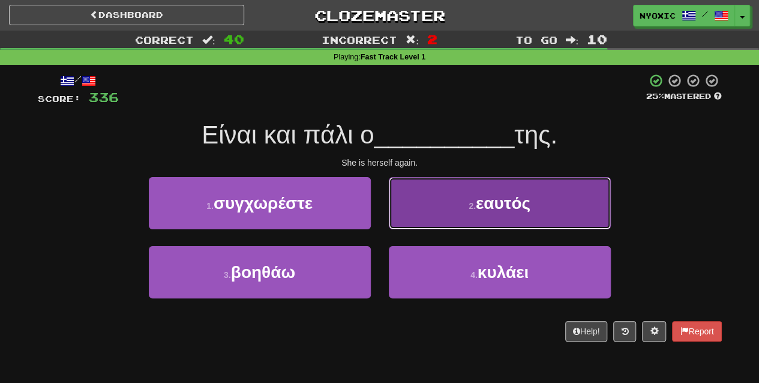
click at [449, 212] on button "2 . εαυτός" at bounding box center [500, 203] width 222 height 52
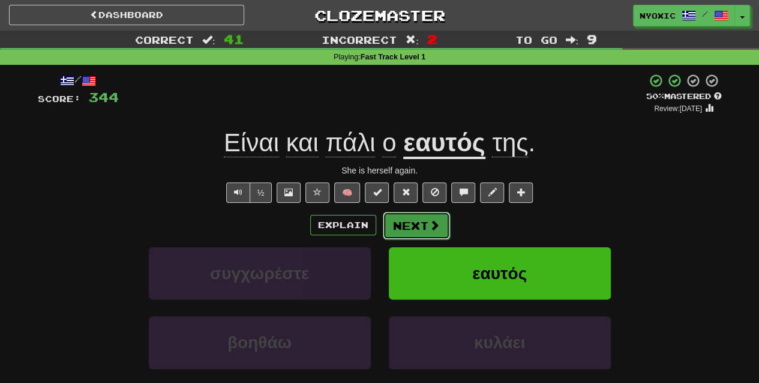
click at [432, 217] on button "Next" at bounding box center [416, 226] width 67 height 28
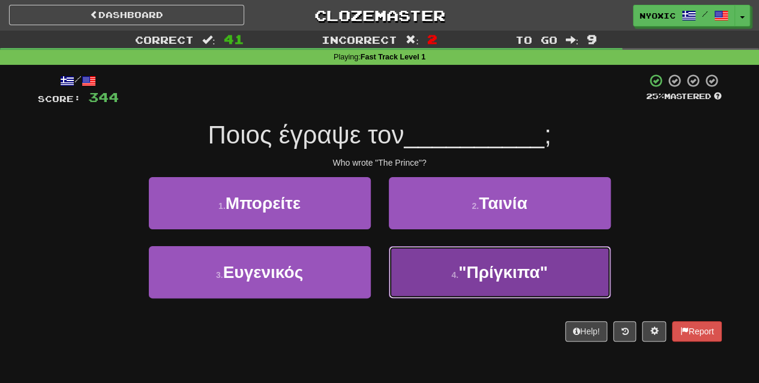
click at [439, 260] on button "4 . "Πρίγκιπα"" at bounding box center [500, 272] width 222 height 52
